Goal: Task Accomplishment & Management: Use online tool/utility

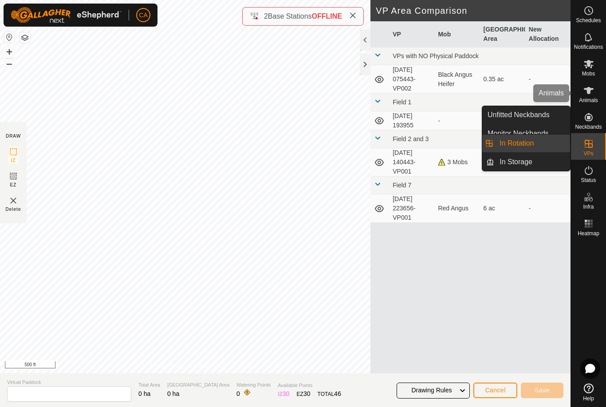
click at [591, 94] on icon at bounding box center [588, 90] width 11 height 11
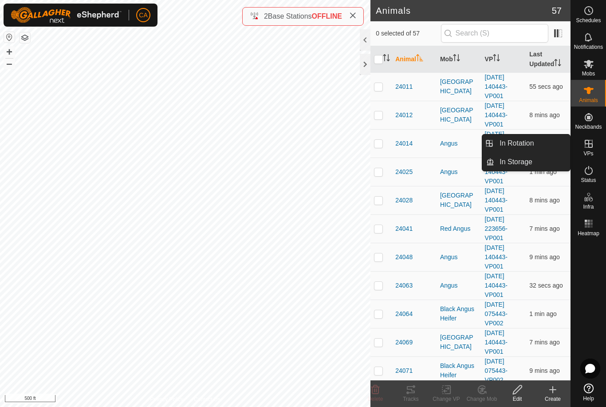
click at [525, 145] on span "In Rotation" at bounding box center [516, 143] width 34 height 11
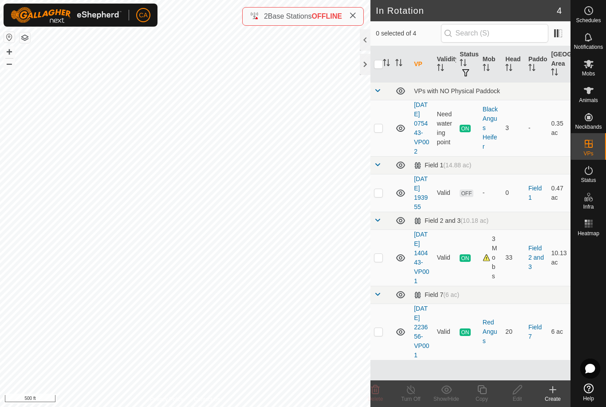
click at [361, 64] on div at bounding box center [365, 64] width 11 height 21
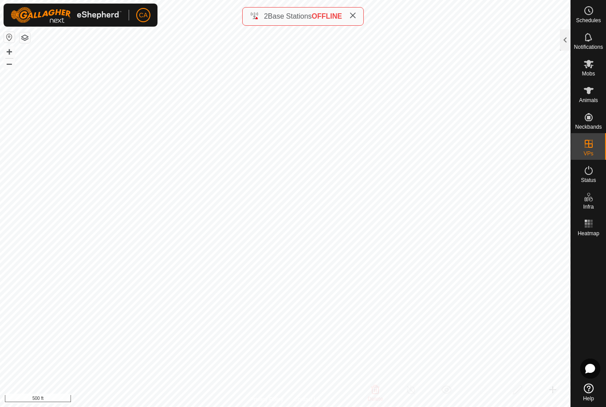
click at [567, 38] on div at bounding box center [565, 39] width 11 height 21
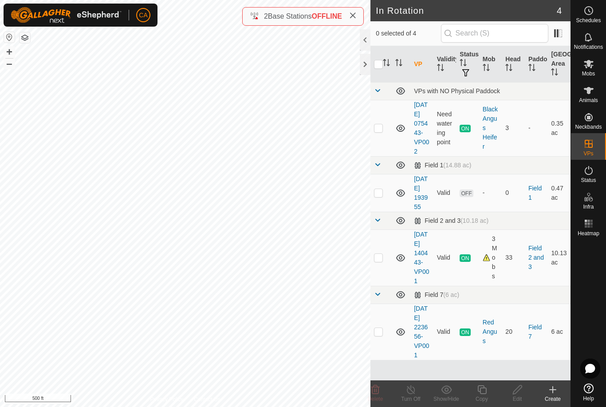
click at [387, 204] on td at bounding box center [380, 193] width 21 height 38
click at [382, 196] on p-checkbox at bounding box center [378, 192] width 9 height 7
checkbox input "false"
click at [384, 129] on td at bounding box center [380, 128] width 21 height 56
click at [381, 130] on p-checkbox at bounding box center [378, 127] width 9 height 7
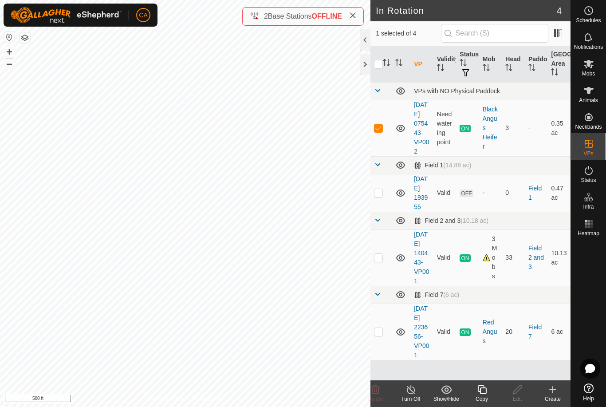
checkbox input "false"
click at [383, 265] on td at bounding box center [380, 257] width 21 height 56
checkbox input "true"
click at [473, 395] on div "Copy" at bounding box center [481, 399] width 35 height 8
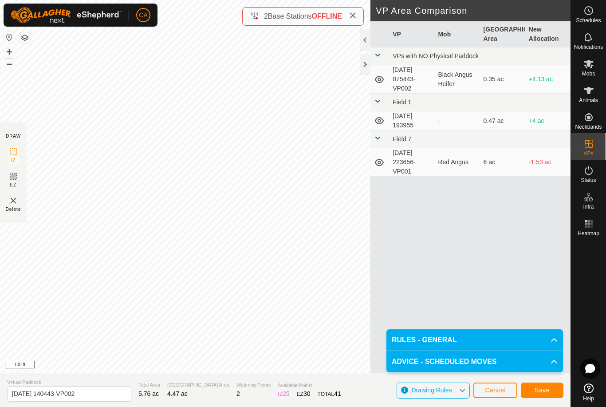
click at [541, 393] on span "Save" at bounding box center [541, 389] width 15 height 7
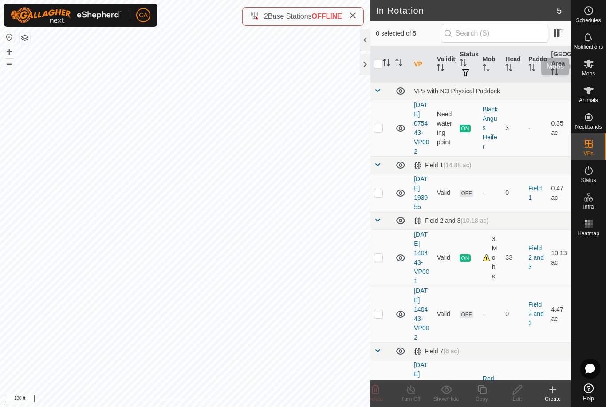
click at [591, 67] on icon at bounding box center [589, 64] width 10 height 8
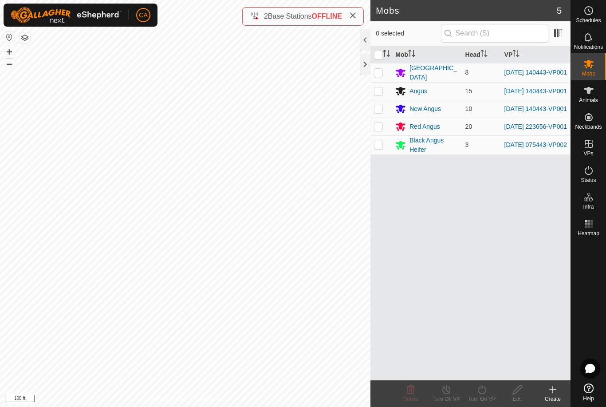
click at [381, 71] on p-checkbox at bounding box center [378, 72] width 9 height 7
checkbox input "true"
click at [378, 90] on p-checkbox at bounding box center [378, 90] width 9 height 7
checkbox input "true"
click at [374, 110] on p-checkbox at bounding box center [378, 108] width 9 height 7
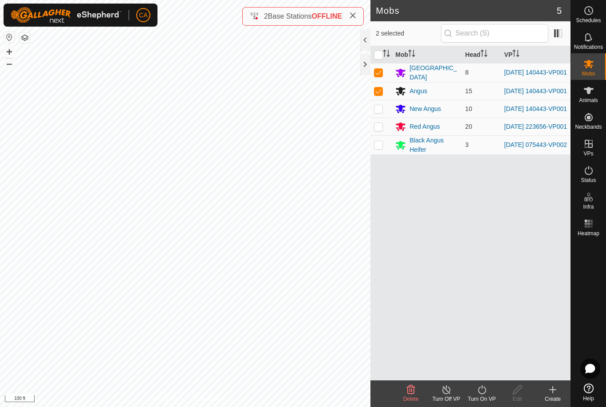
checkbox input "true"
click at [483, 393] on icon at bounding box center [482, 389] width 8 height 9
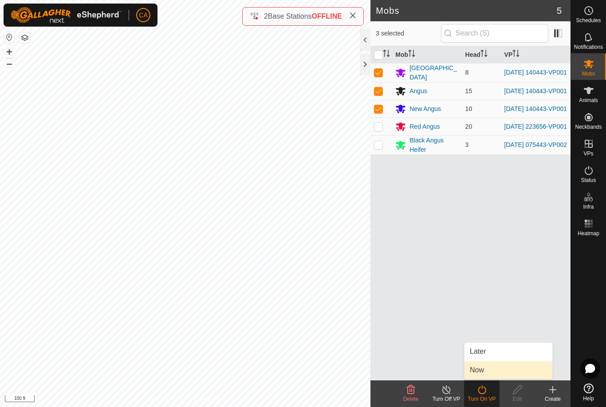
click at [492, 376] on link "Now" at bounding box center [508, 370] width 88 height 18
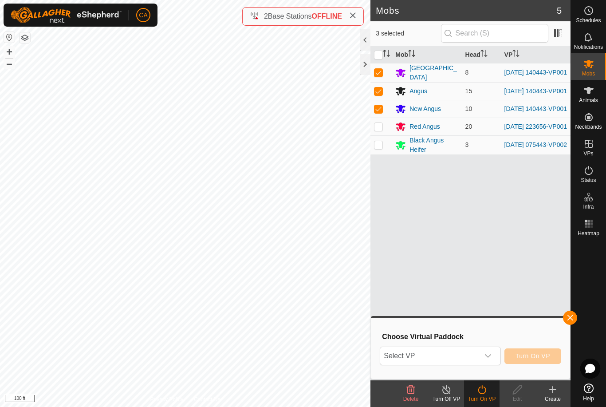
click at [452, 360] on span "Select VP" at bounding box center [429, 356] width 98 height 18
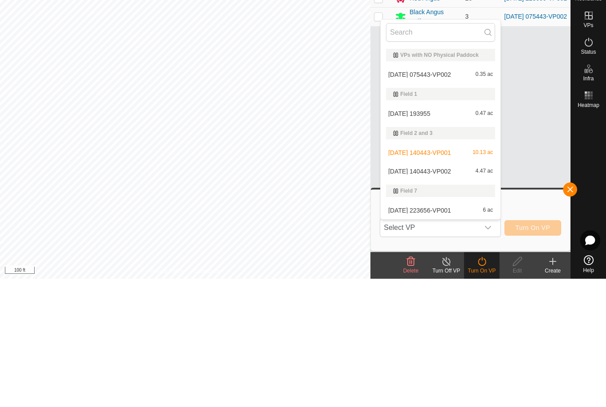
click at [439, 200] on span "[DATE] 075443-VP002" at bounding box center [419, 203] width 63 height 6
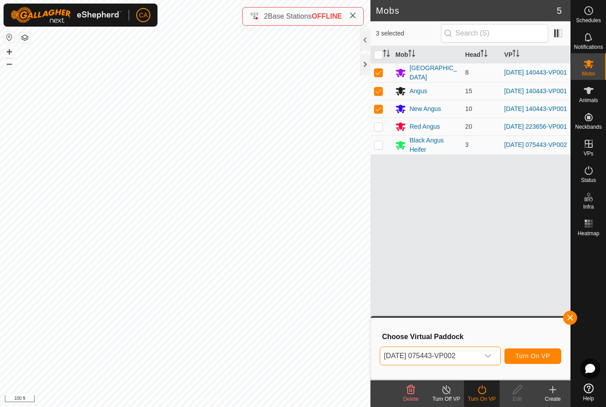
click at [477, 358] on span "[DATE] 075443-VP002" at bounding box center [429, 356] width 98 height 18
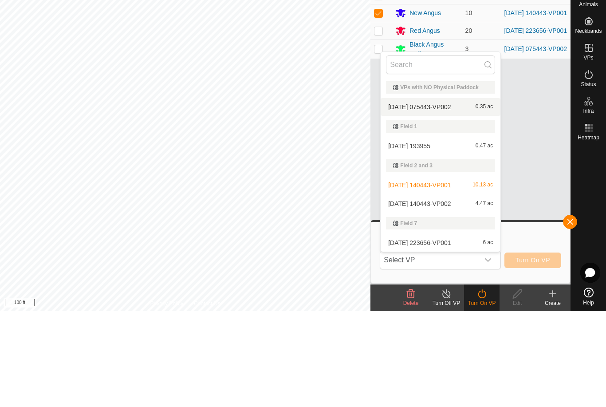
click at [432, 236] on div "[DATE] 193955 0.47 ac" at bounding box center [440, 241] width 109 height 11
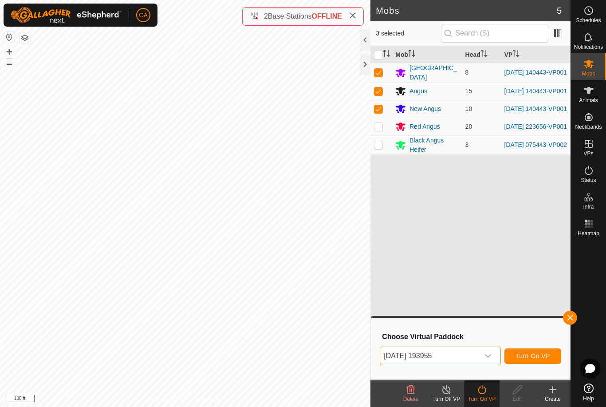
click at [438, 363] on span "[DATE] 193955" at bounding box center [429, 356] width 98 height 18
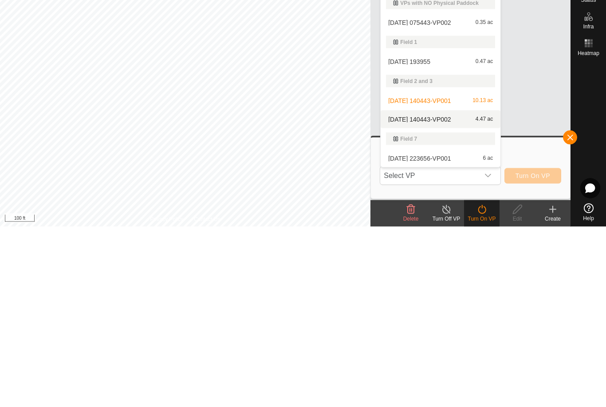
click at [433, 294] on div "[DATE] 140443-VP002 4.47 ac" at bounding box center [440, 299] width 109 height 11
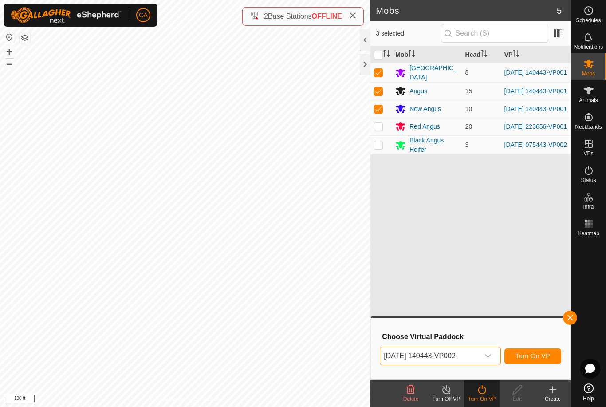
click at [537, 360] on button "Turn On VP" at bounding box center [532, 356] width 57 height 16
